Goal: Find specific page/section: Find specific page/section

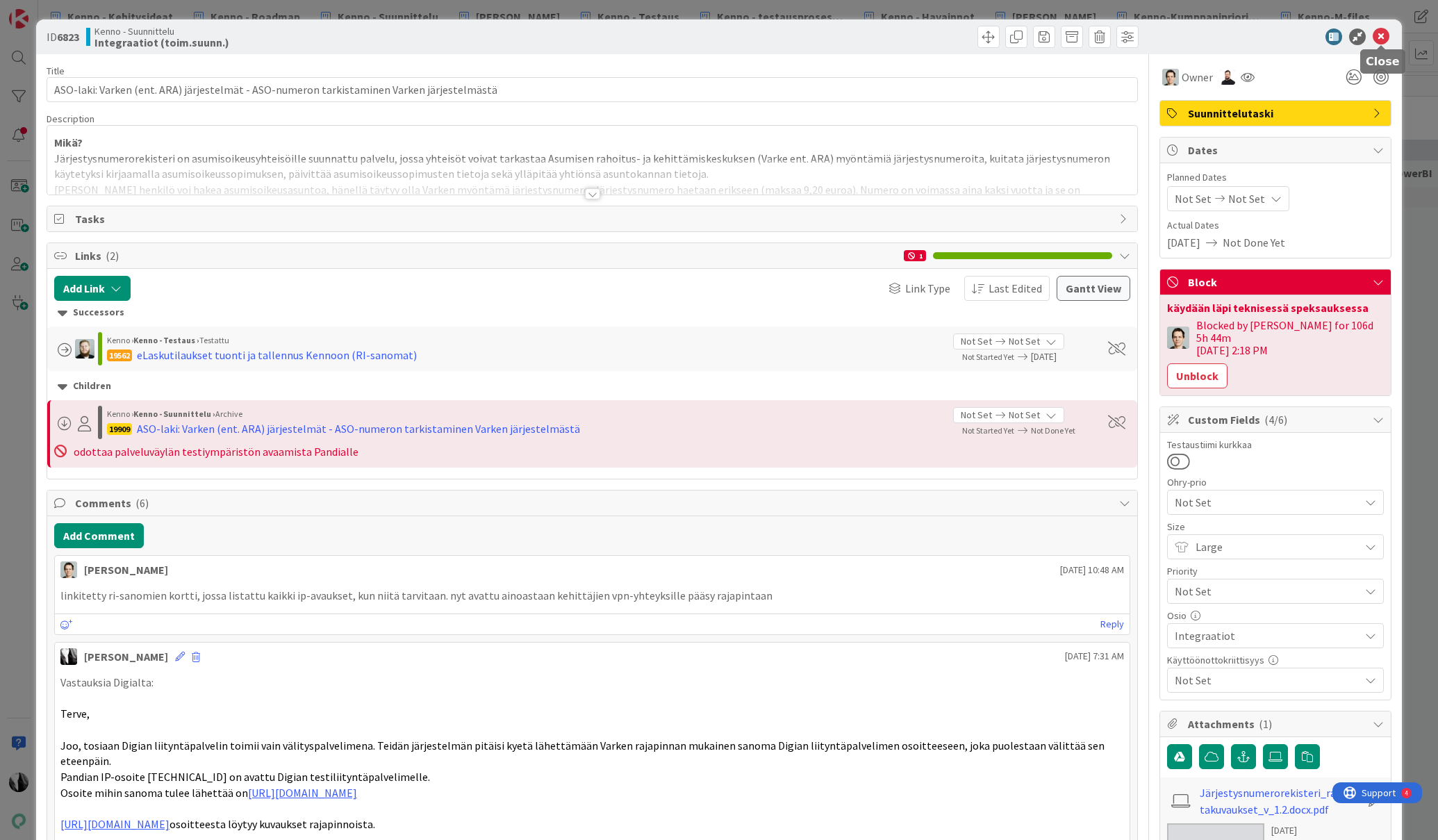
click at [1383, 34] on icon at bounding box center [1381, 36] width 17 height 17
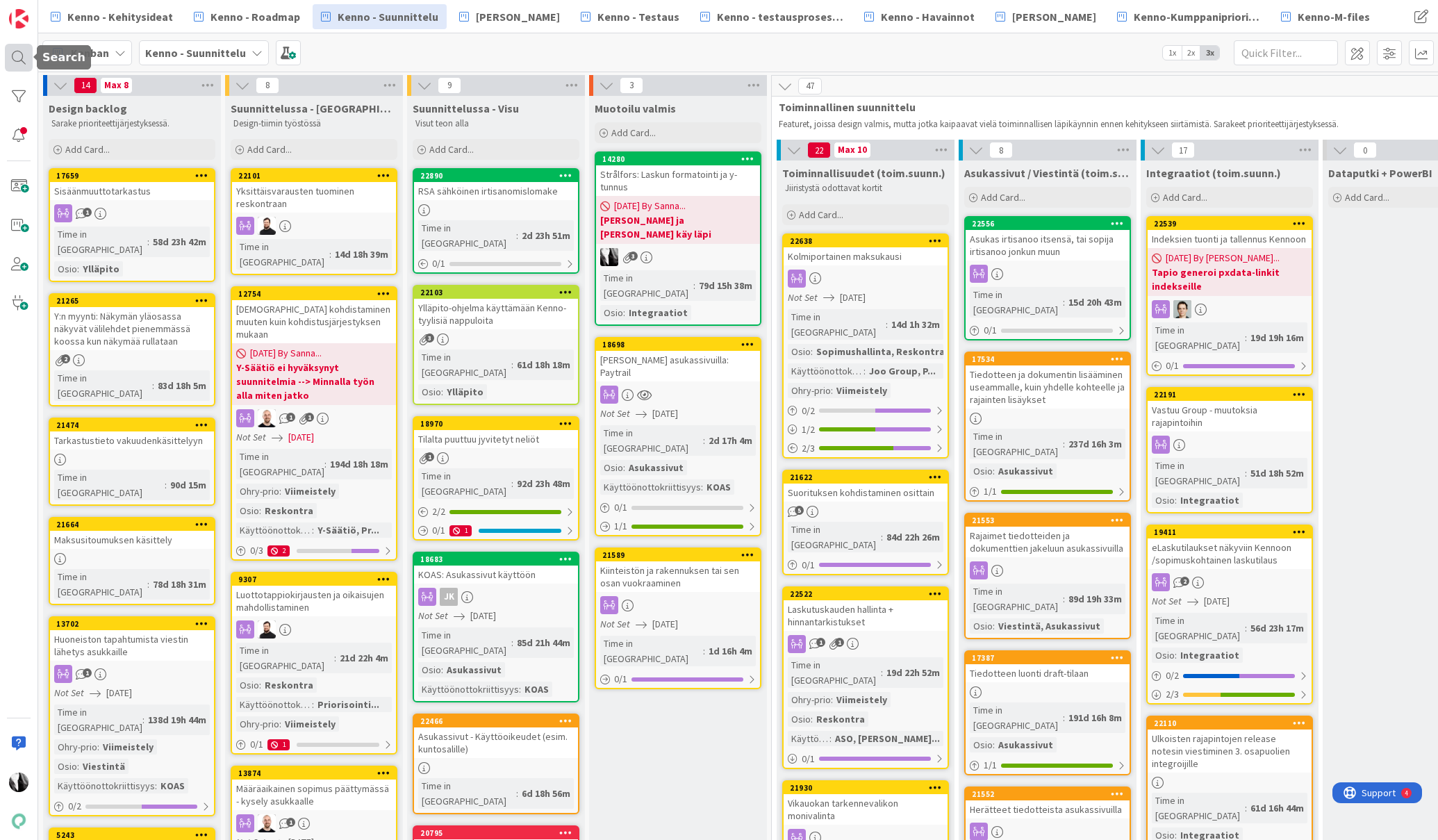
click at [26, 61] on div at bounding box center [19, 58] width 28 height 28
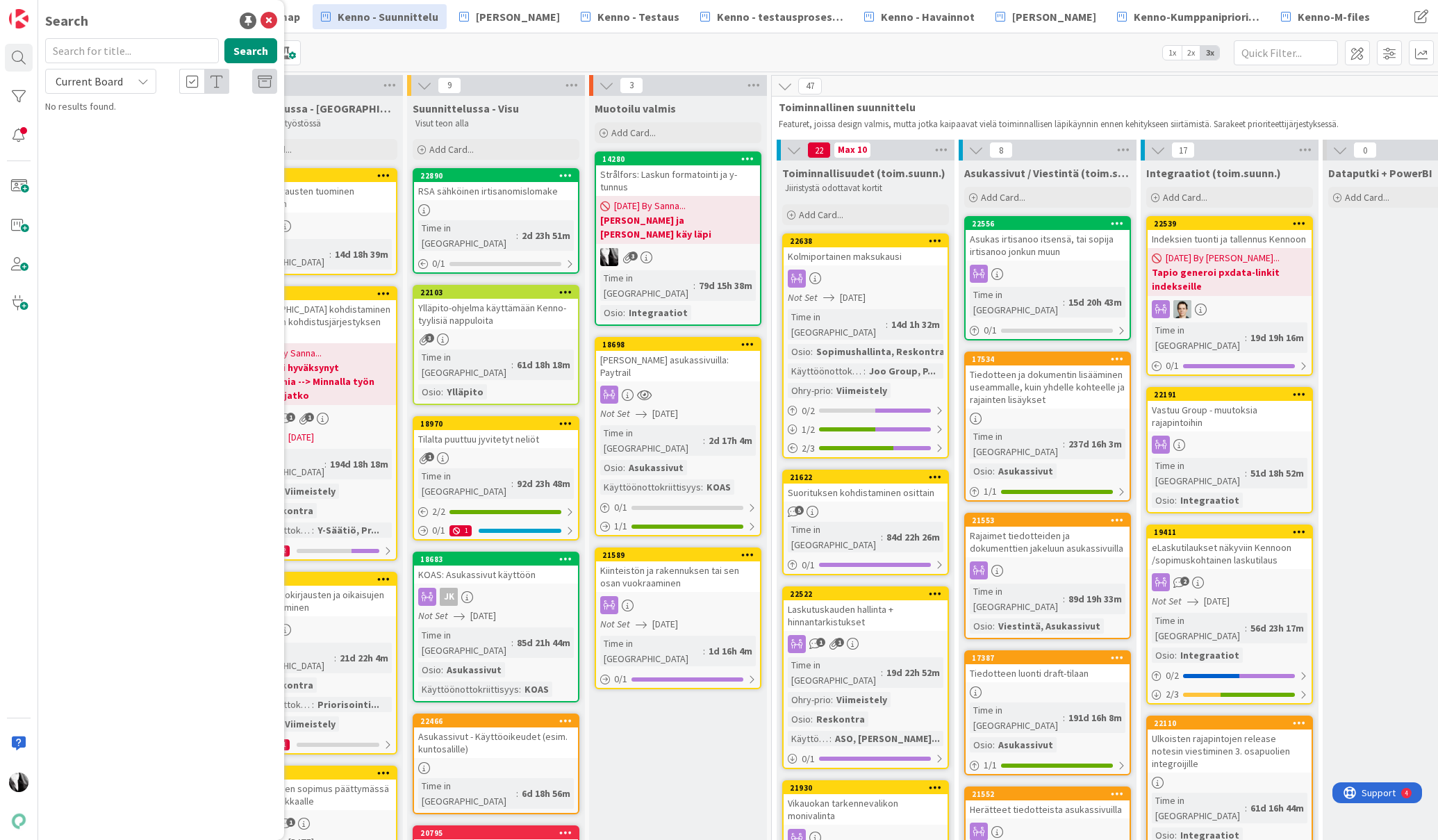
click at [117, 55] on input "text" at bounding box center [131, 50] width 173 height 25
type input "procountor"
click at [79, 80] on span "Current Board" at bounding box center [89, 81] width 68 height 14
click at [91, 133] on span "All Boards" at bounding box center [125, 139] width 144 height 21
click at [212, 122] on span "soveltuva KiPi -aineisto" at bounding box center [165, 129] width 202 height 27
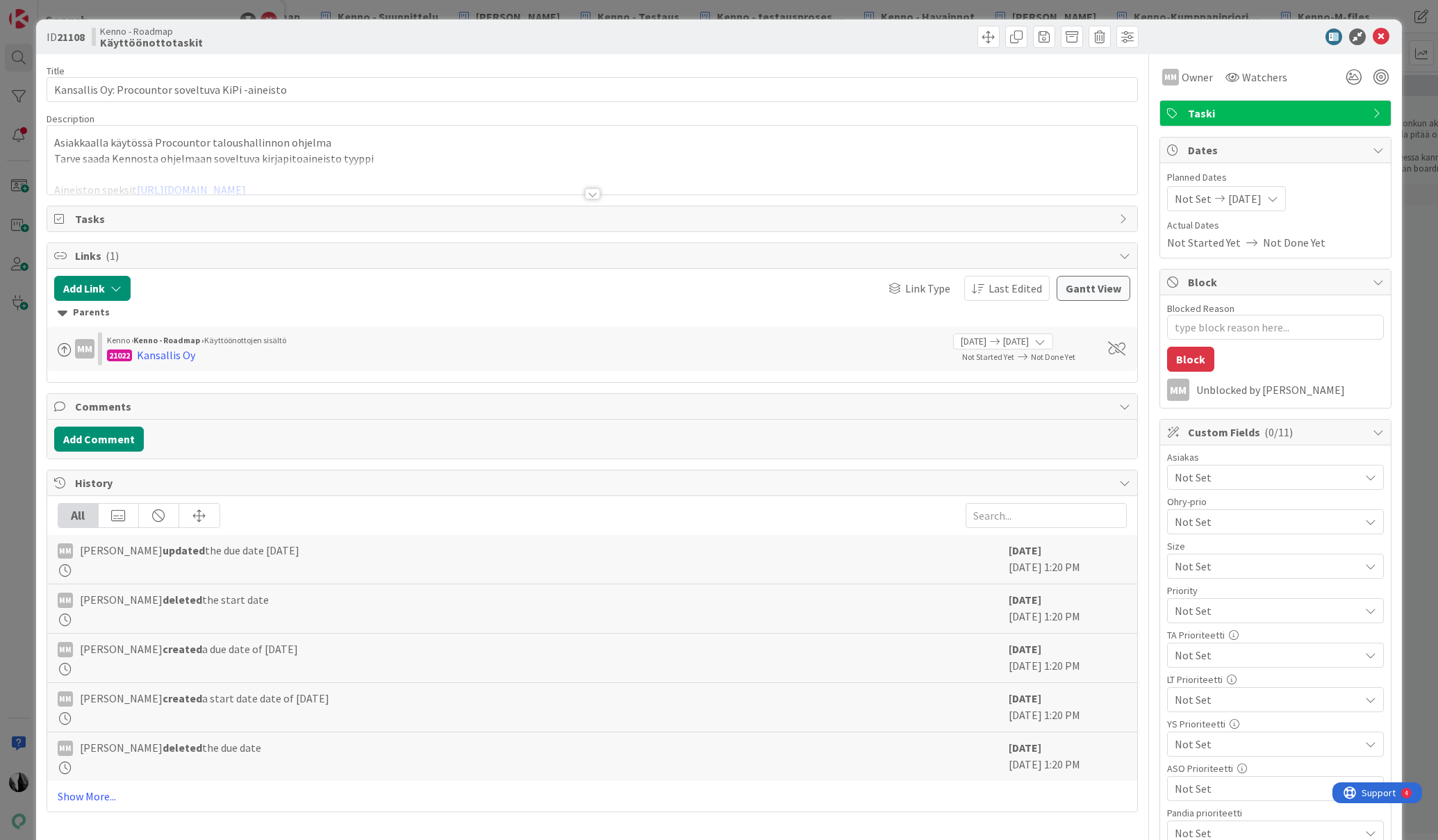
type textarea "x"
click at [589, 195] on div at bounding box center [592, 194] width 15 height 11
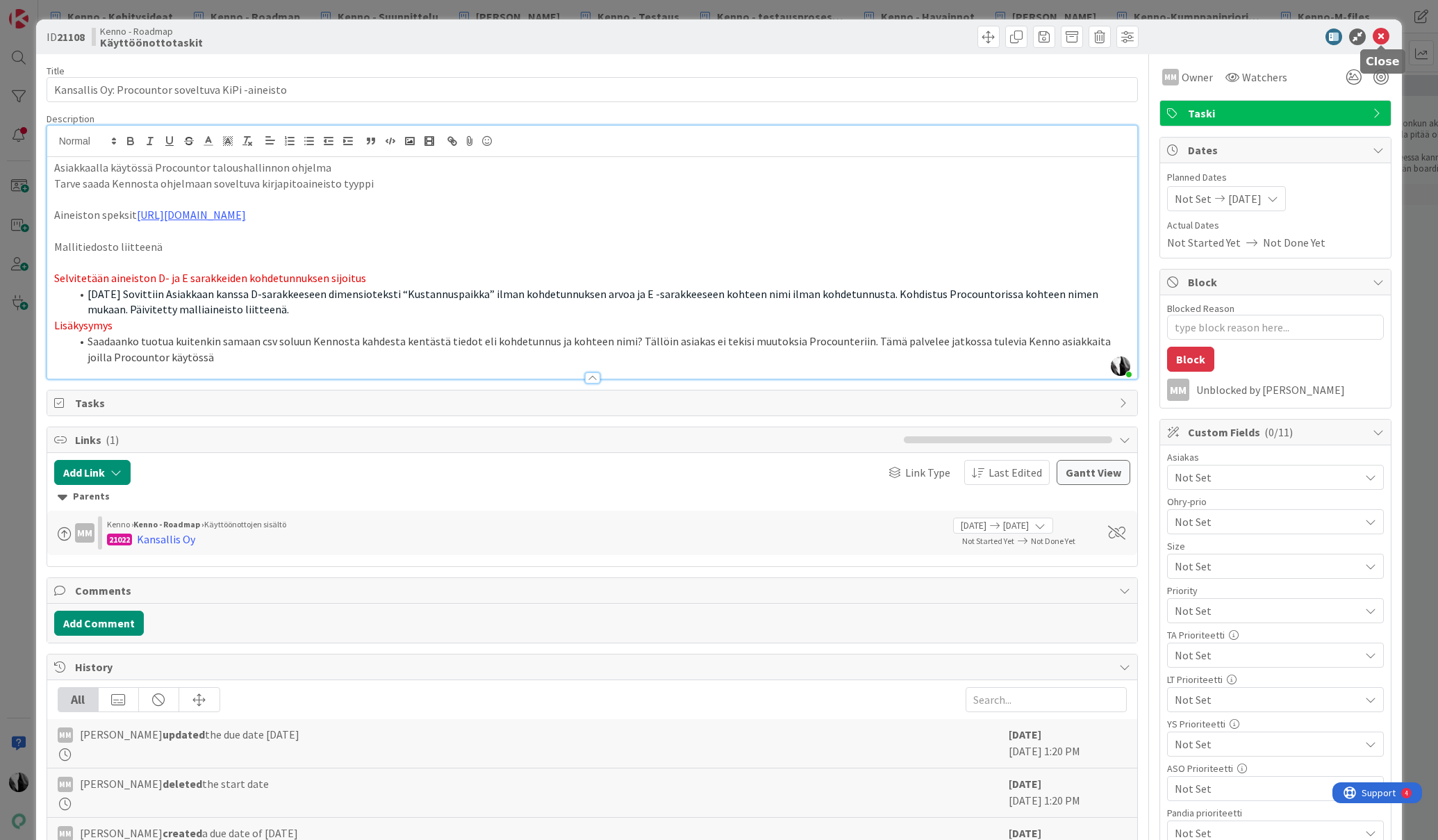
click at [1379, 34] on icon at bounding box center [1381, 36] width 17 height 17
